Goal: Check status: Check status

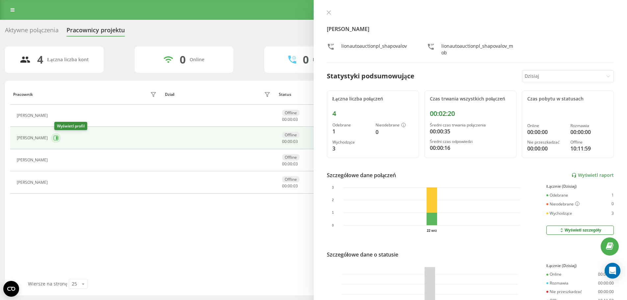
click at [58, 138] on icon at bounding box center [55, 137] width 5 height 5
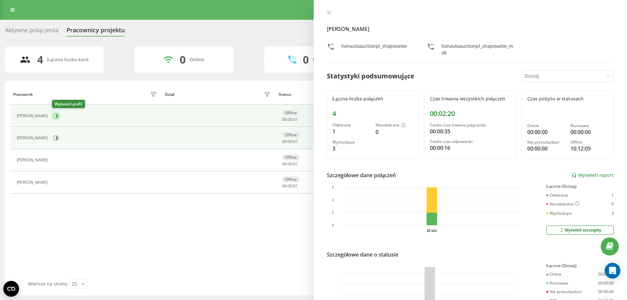
click at [59, 117] on icon at bounding box center [56, 115] width 5 height 5
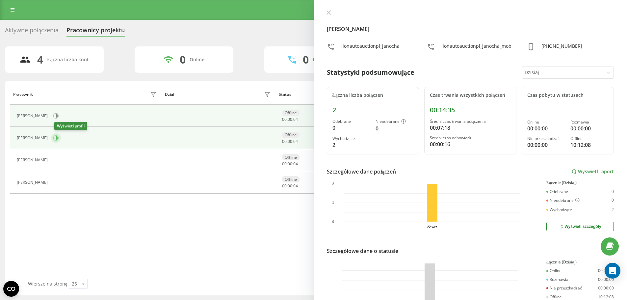
click at [56, 137] on button at bounding box center [56, 138] width 10 height 10
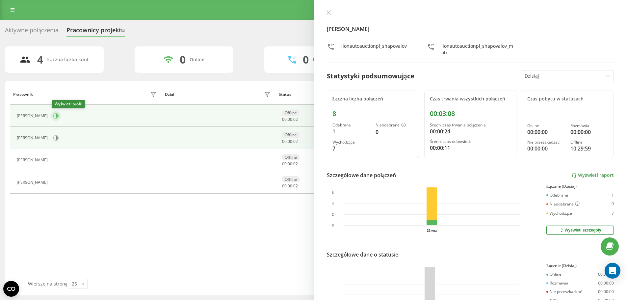
click at [58, 115] on icon at bounding box center [57, 115] width 2 height 3
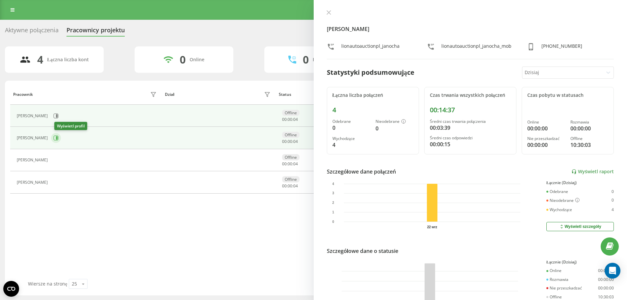
click at [56, 136] on button at bounding box center [56, 138] width 10 height 10
